Goal: Task Accomplishment & Management: Use online tool/utility

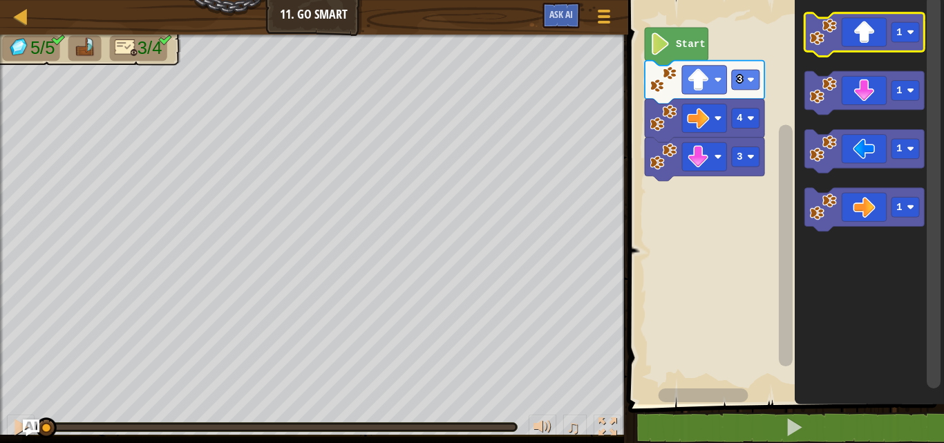
click at [866, 39] on icon "Blockly Workspace" at bounding box center [863, 35] width 119 height 44
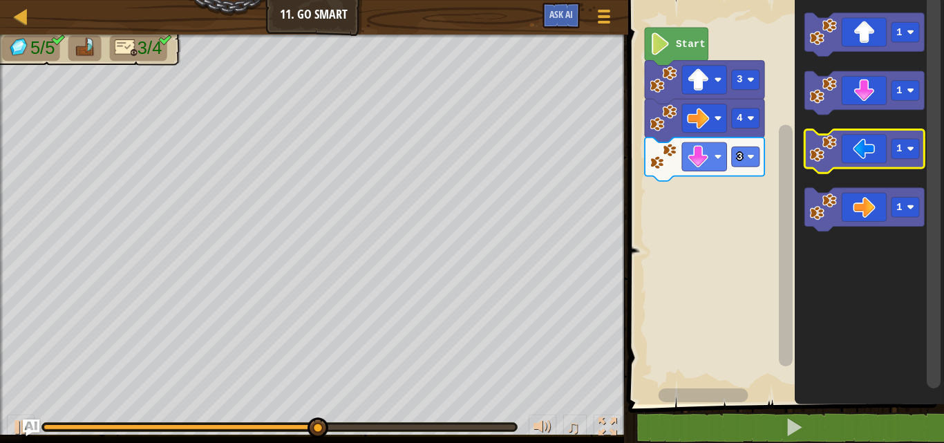
click at [864, 159] on icon "Blockly Workspace" at bounding box center [863, 152] width 119 height 44
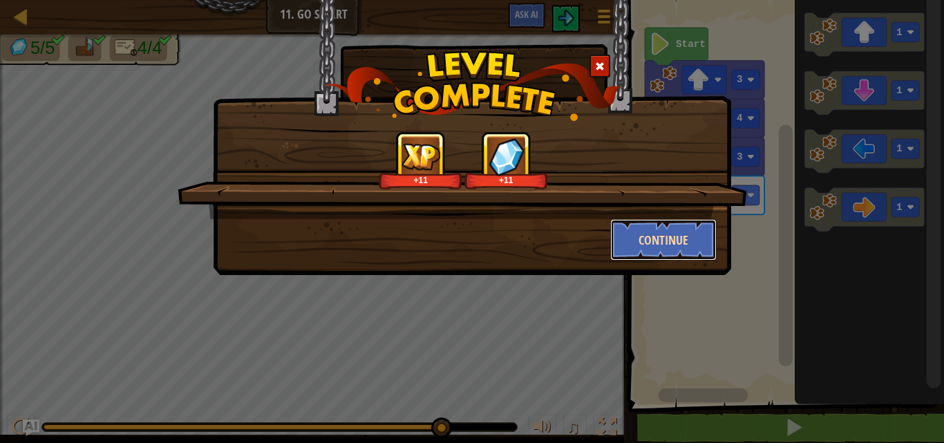
click at [662, 243] on button "Continue" at bounding box center [663, 239] width 107 height 41
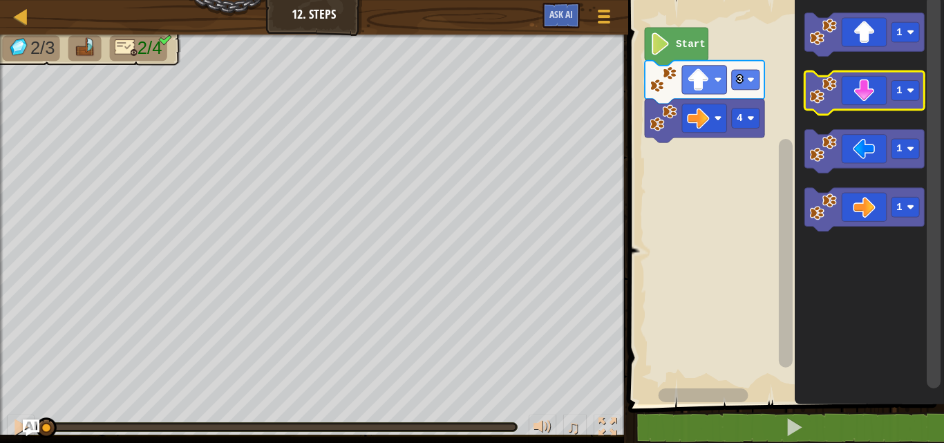
click at [872, 91] on icon "Blockly Workspace" at bounding box center [863, 93] width 119 height 44
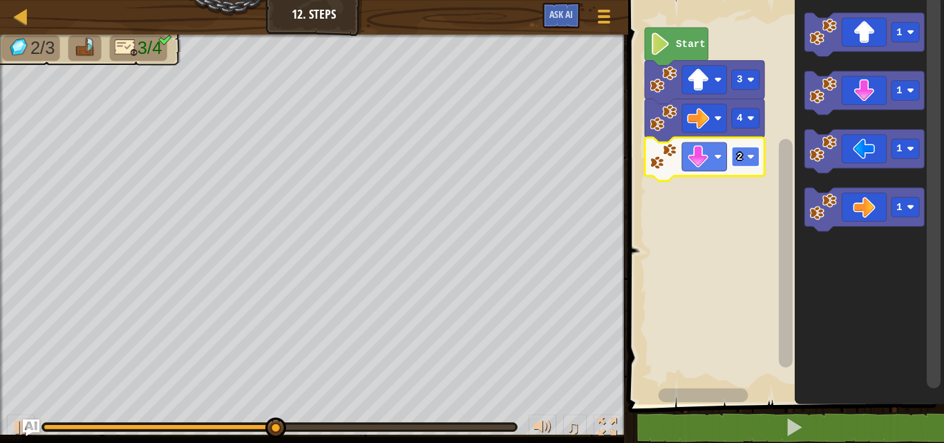
click at [737, 162] on text "2" at bounding box center [739, 156] width 6 height 11
click at [736, 171] on icon "Blockly Workspace" at bounding box center [703, 159] width 119 height 44
click at [746, 161] on rect "Blockly Workspace" at bounding box center [745, 156] width 28 height 20
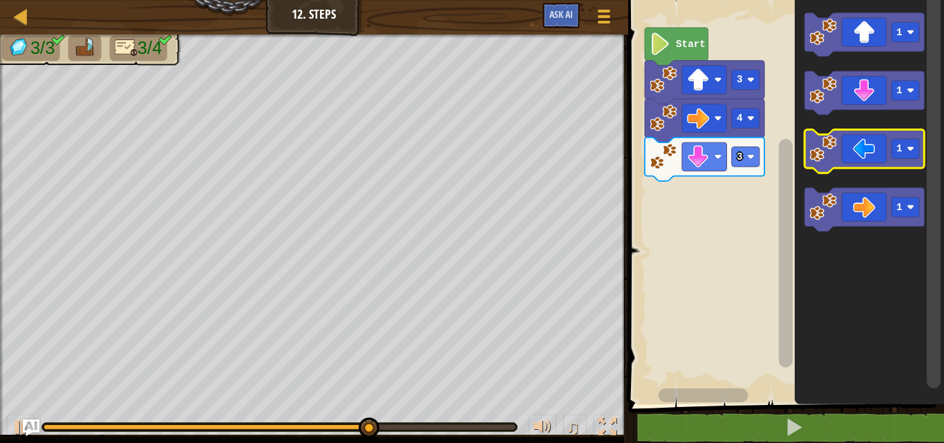
click at [868, 150] on icon "Blockly Workspace" at bounding box center [863, 152] width 119 height 44
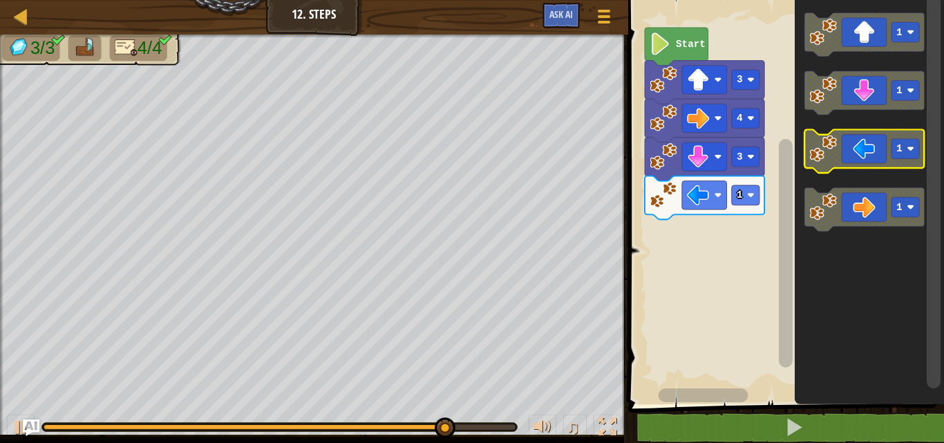
click at [868, 150] on icon "Blockly Workspace" at bounding box center [863, 152] width 119 height 44
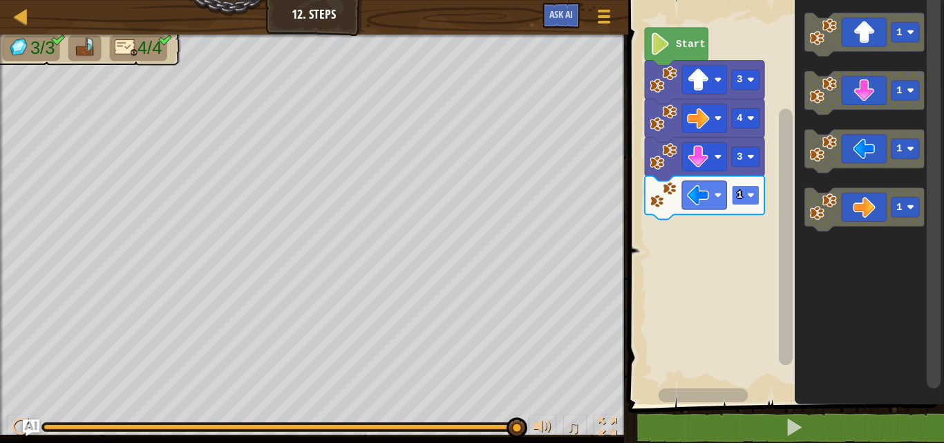
click at [745, 186] on rect "Blockly Workspace" at bounding box center [745, 195] width 28 height 20
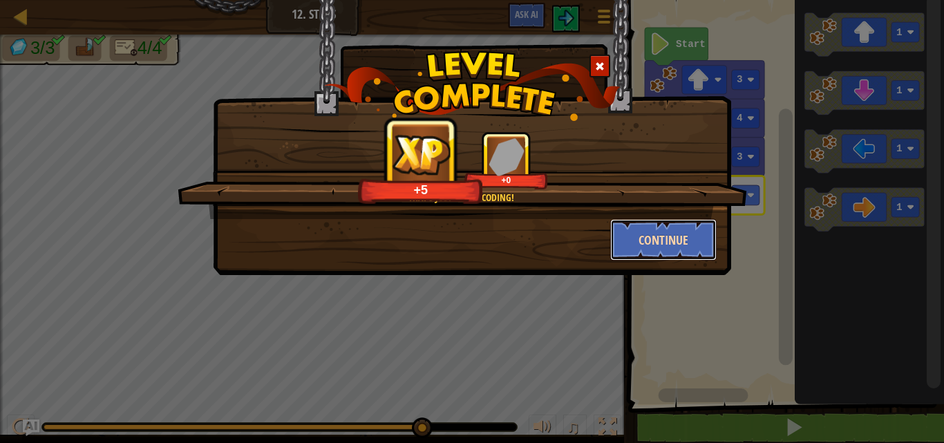
click at [687, 244] on button "Continue" at bounding box center [663, 239] width 107 height 41
